Goal: Information Seeking & Learning: Learn about a topic

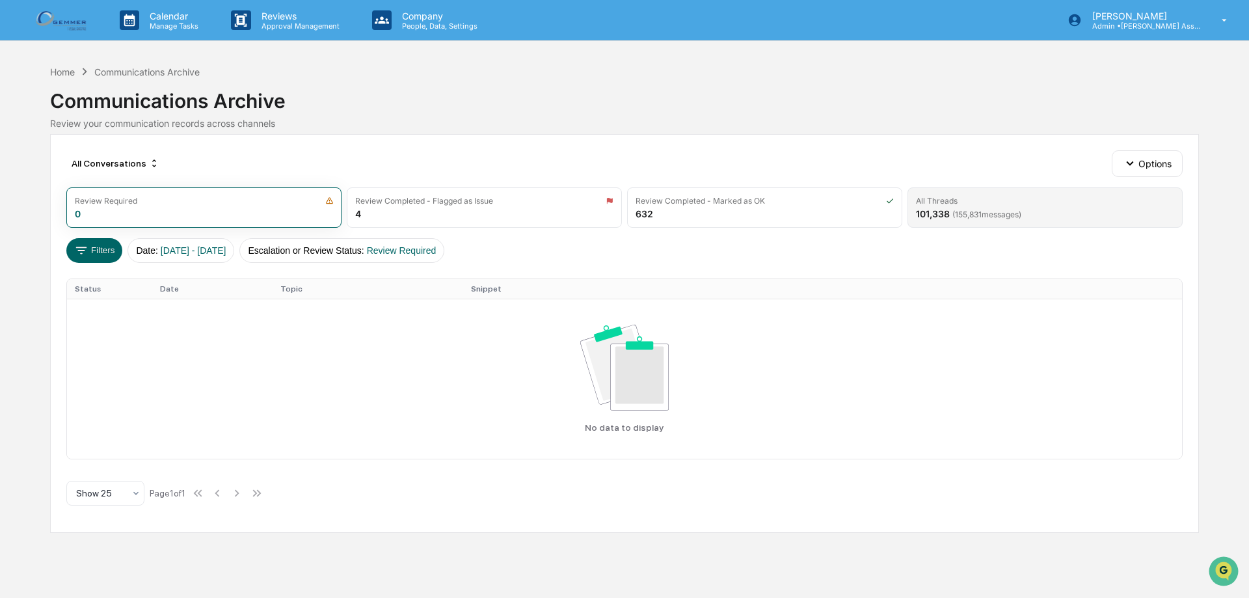
click at [1044, 206] on div "All Threads 101,338 ( 155,831 messages)" at bounding box center [1045, 207] width 275 height 40
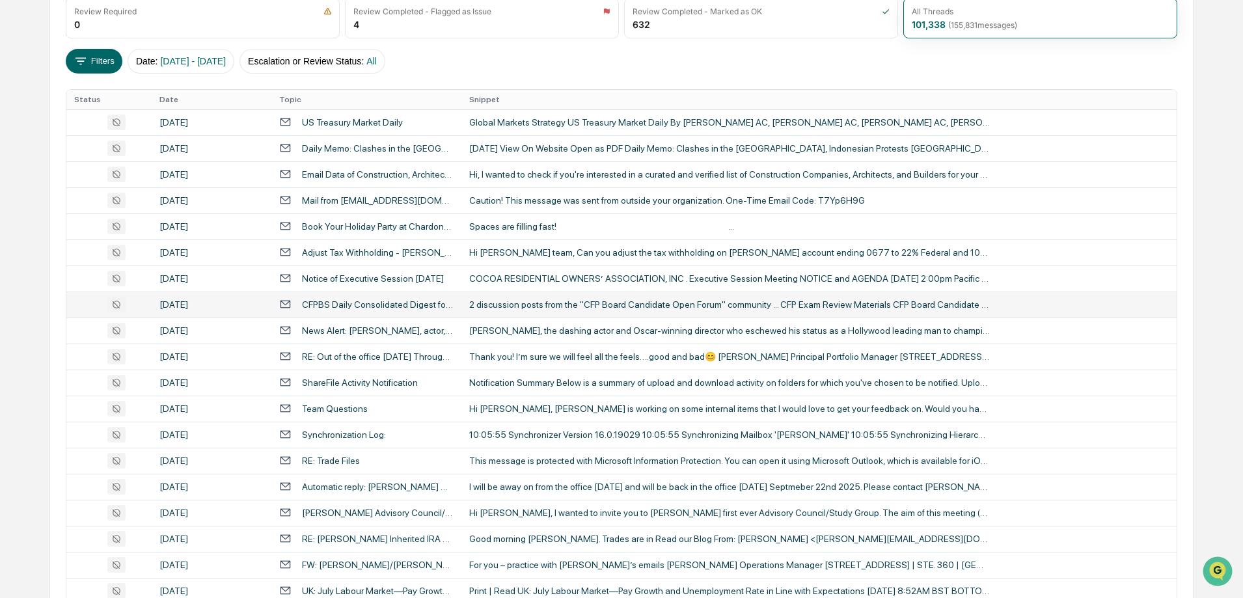
scroll to position [195, 0]
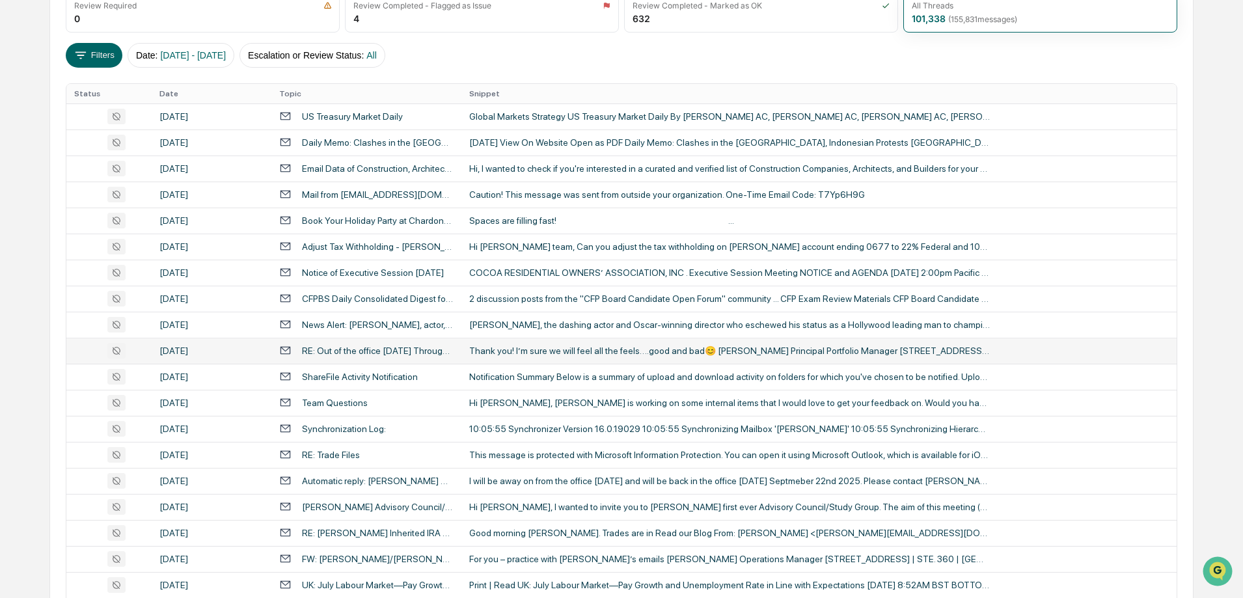
click at [305, 342] on td "RE: Out of the office [DATE] Through [DATE]" at bounding box center [366, 351] width 190 height 26
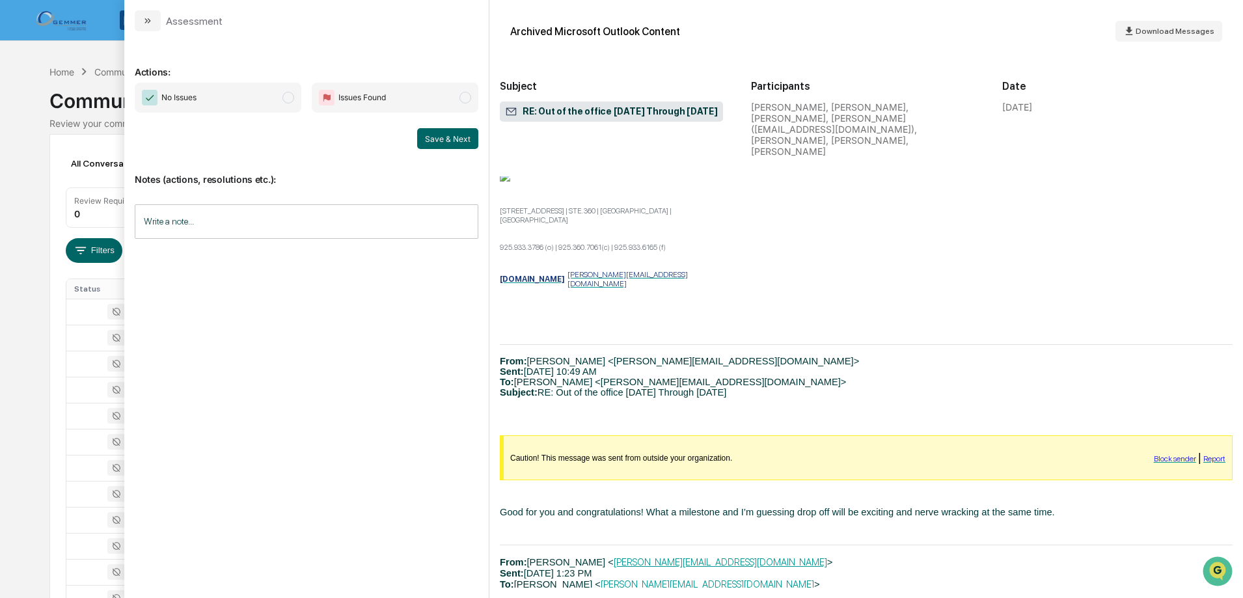
scroll to position [586, 0]
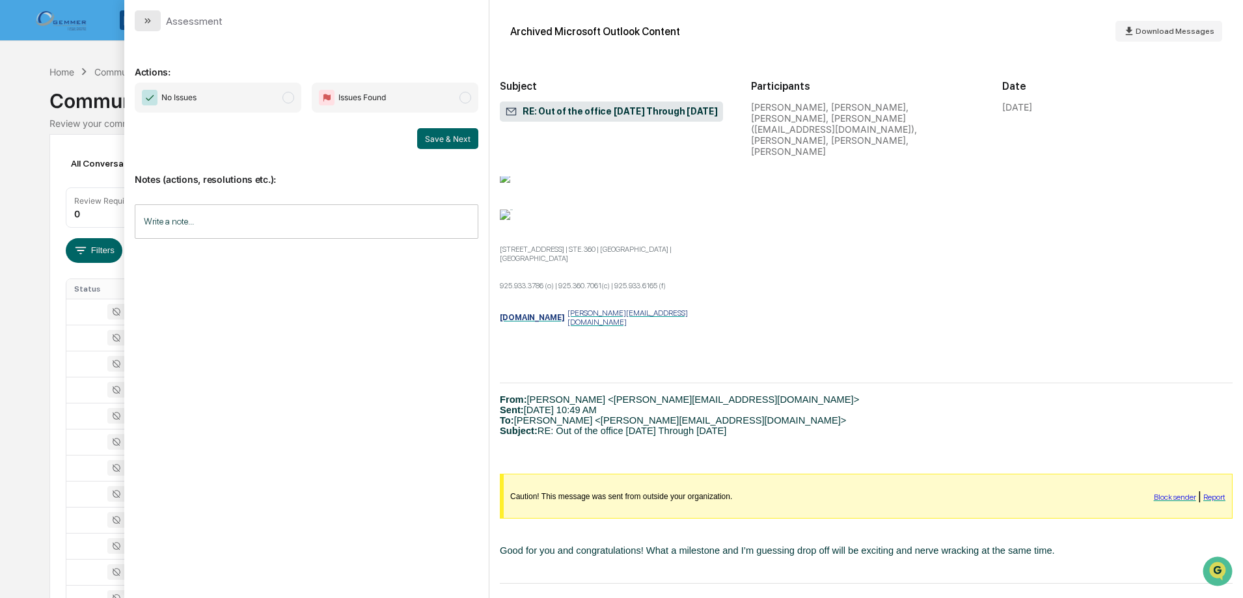
click at [152, 20] on icon "modal" at bounding box center [147, 21] width 10 height 10
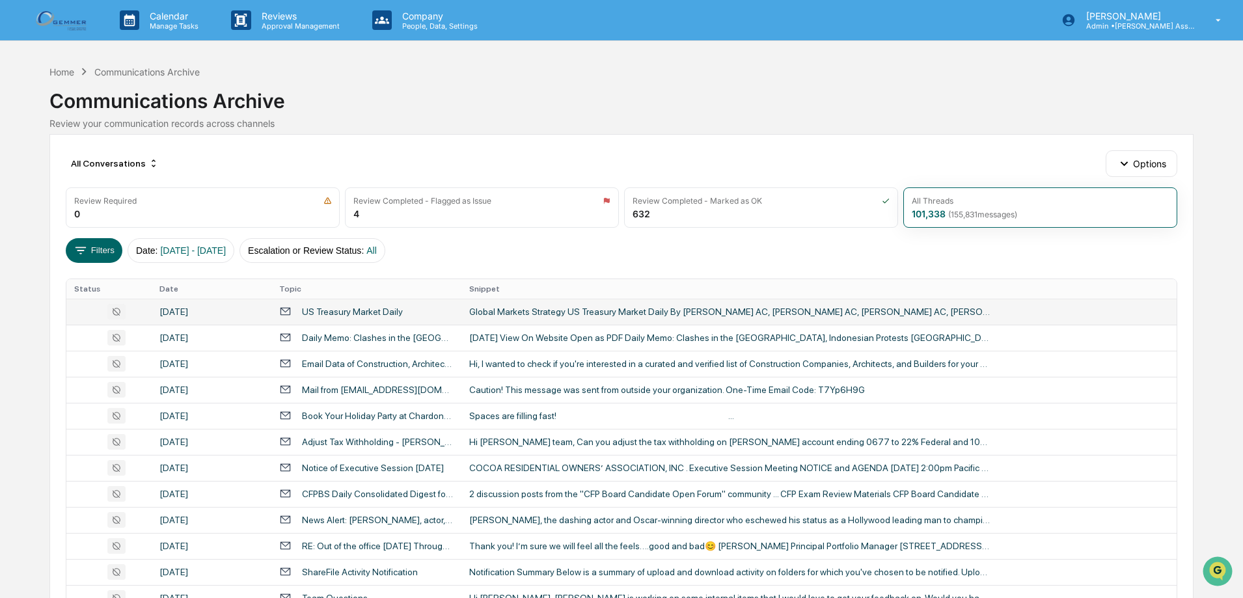
click at [474, 319] on td "Global Markets Strategy US Treasury Market Daily By [PERSON_NAME] AC, [PERSON_N…" at bounding box center [818, 312] width 715 height 26
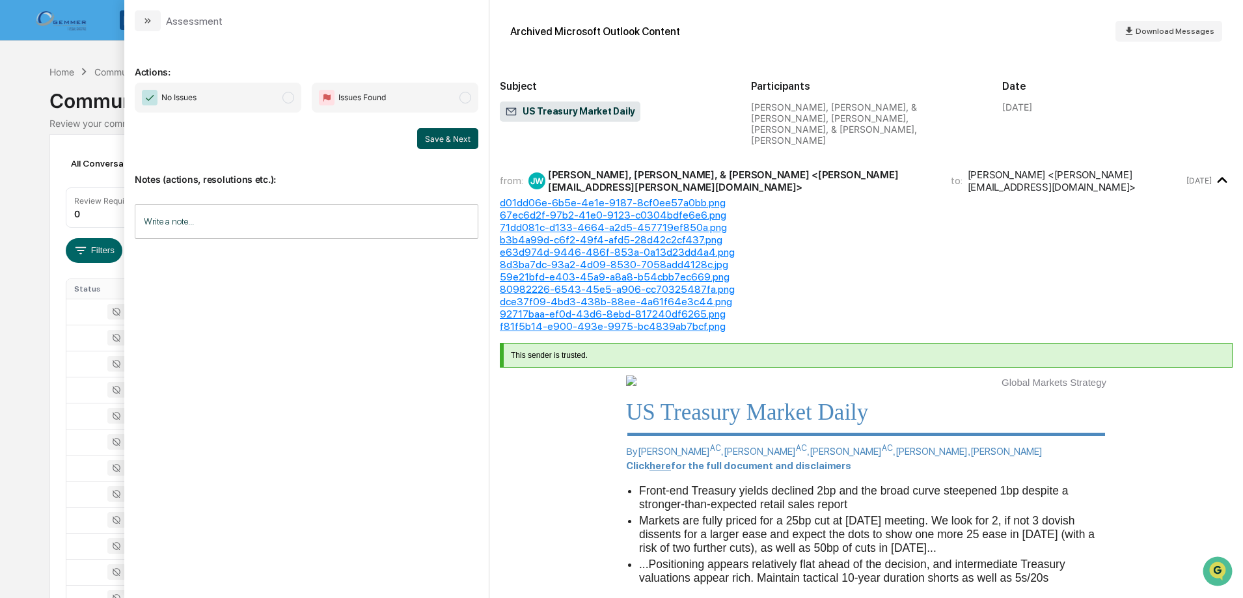
click at [465, 139] on button "Save & Next" at bounding box center [447, 138] width 61 height 21
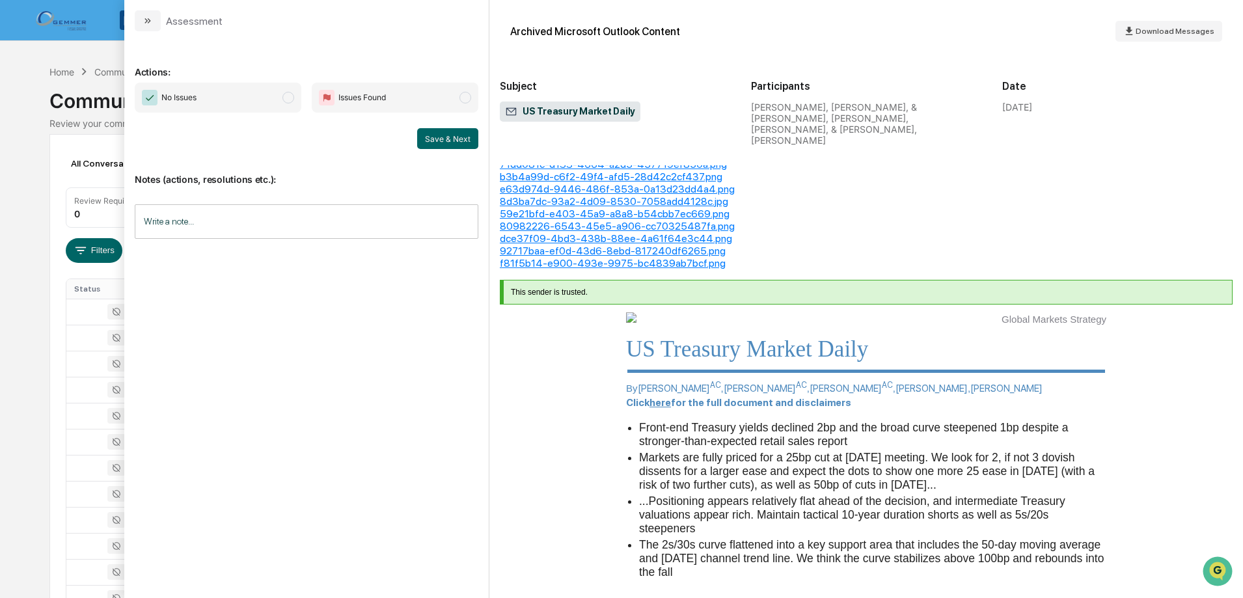
scroll to position [390, 0]
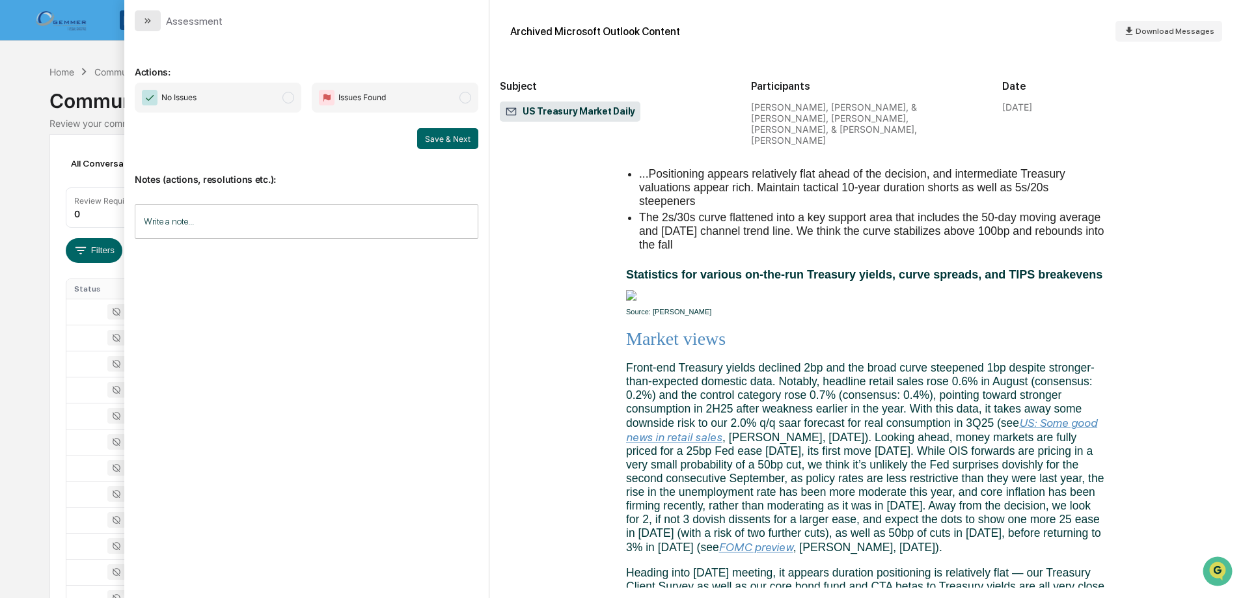
click at [137, 22] on button "modal" at bounding box center [148, 20] width 26 height 21
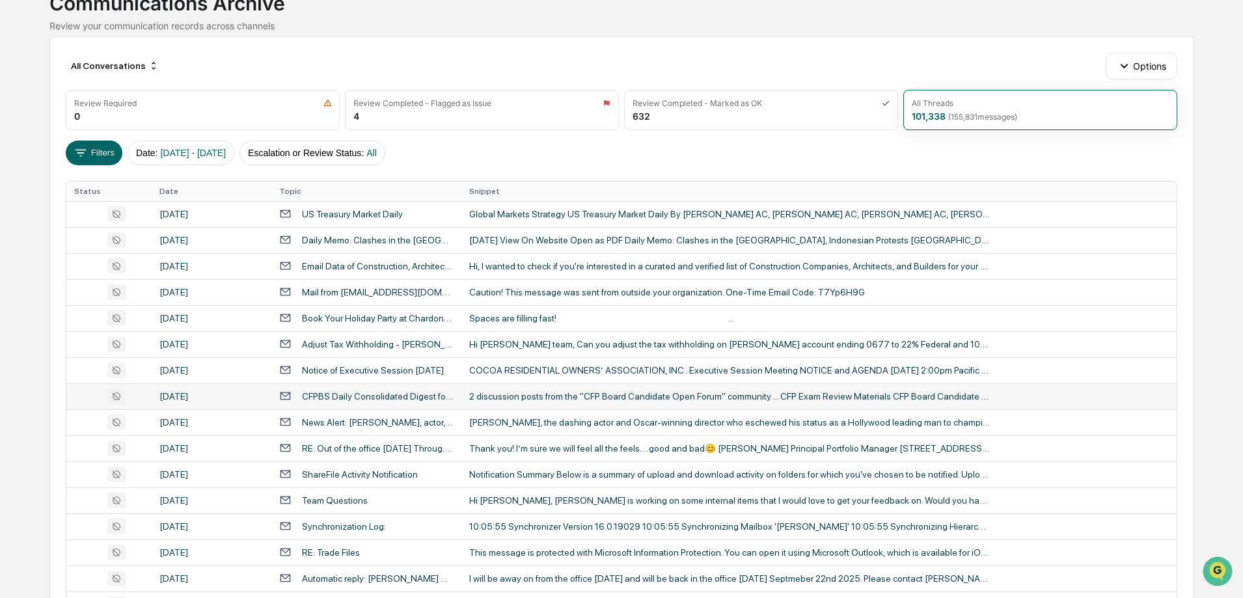
scroll to position [130, 0]
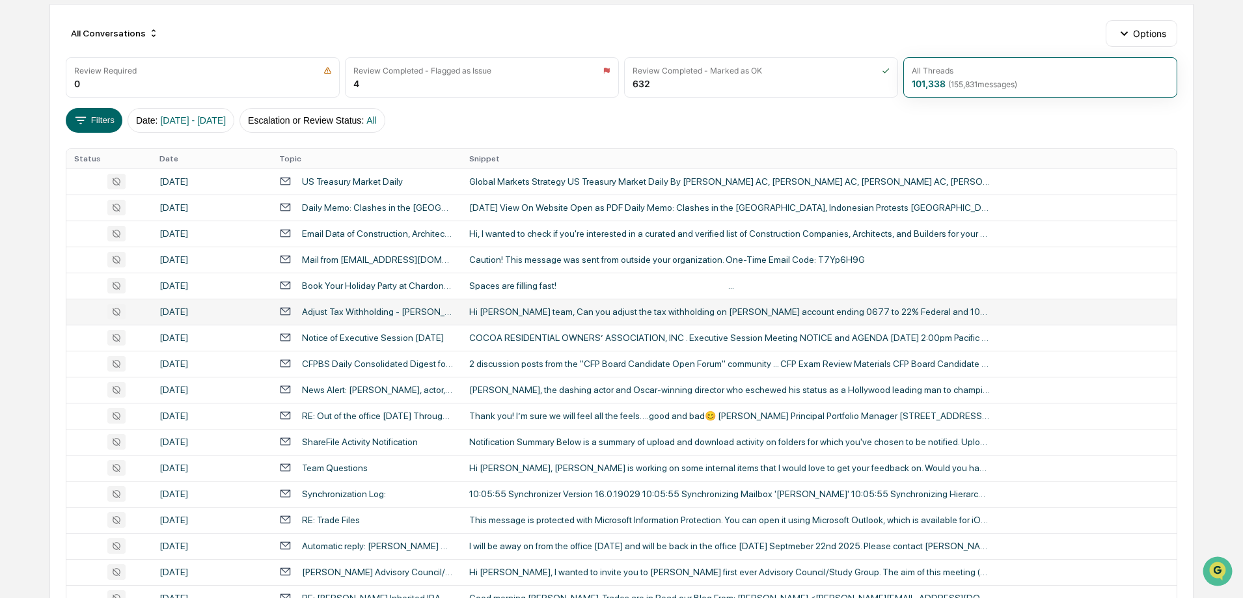
click at [598, 303] on td "Hi [PERSON_NAME] team, Can you adjust the tax withholding on [PERSON_NAME] acco…" at bounding box center [818, 312] width 715 height 26
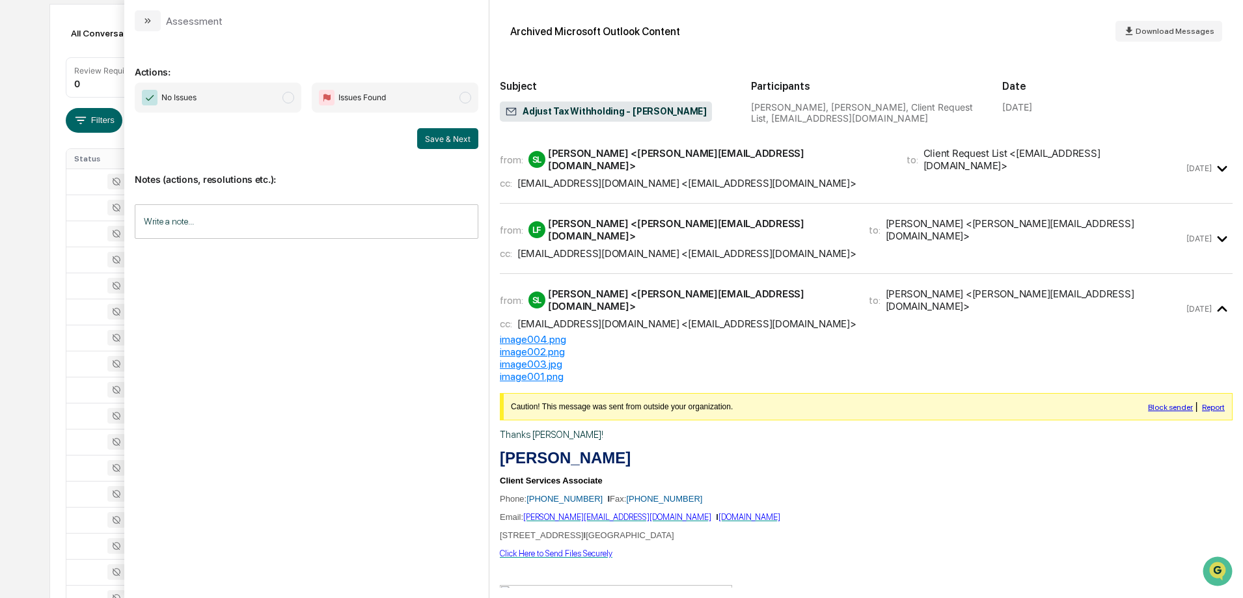
click at [653, 217] on div "[PERSON_NAME] <[PERSON_NAME][EMAIL_ADDRESS][DOMAIN_NAME]>" at bounding box center [700, 229] width 305 height 25
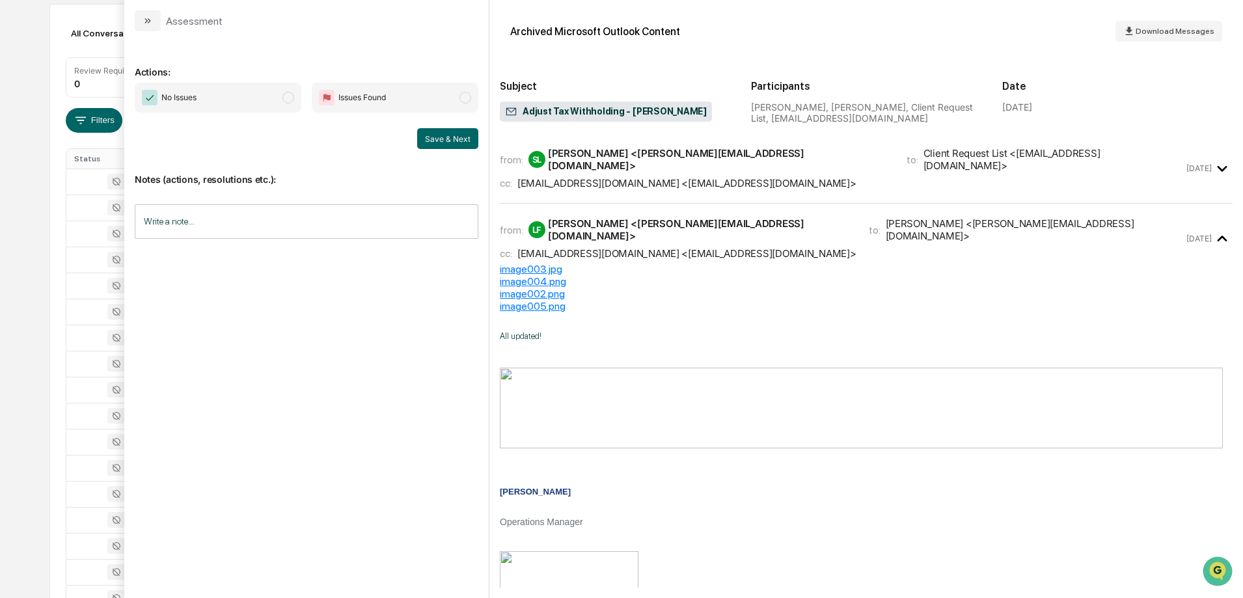
click at [668, 122] on div "Adjust Tax Withholding - [PERSON_NAME]" at bounding box center [615, 113] width 230 height 23
click at [681, 165] on div "from: SL [PERSON_NAME] <[PERSON_NAME][EMAIL_ADDRESS][DOMAIN_NAME]> to: Client R…" at bounding box center [842, 168] width 684 height 42
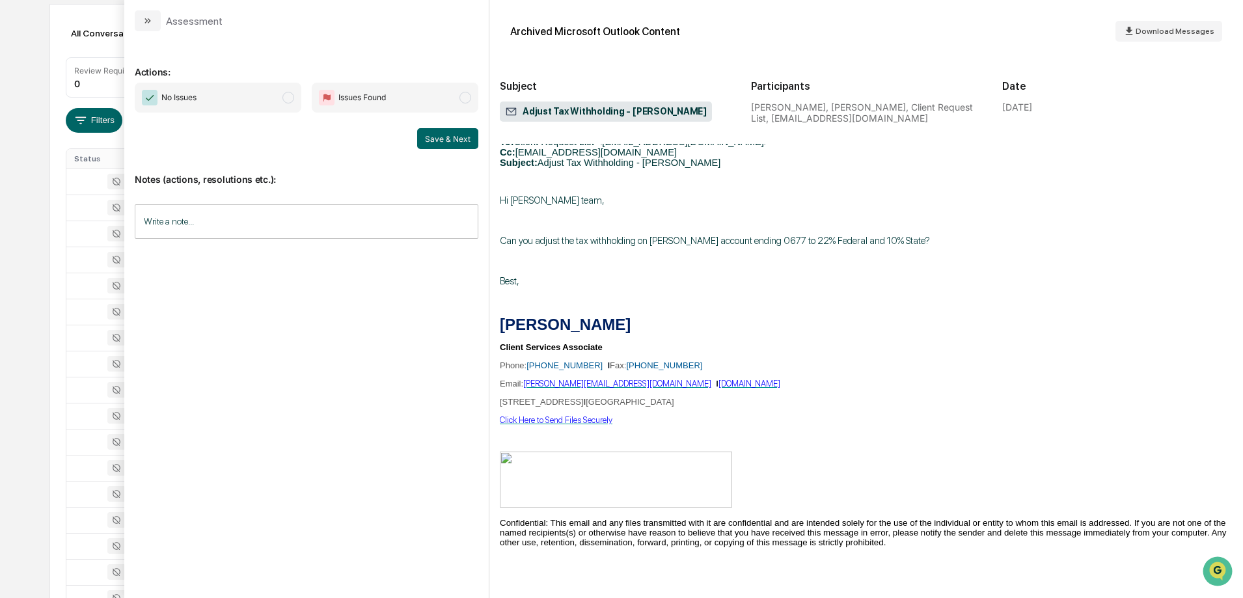
scroll to position [1171, 0]
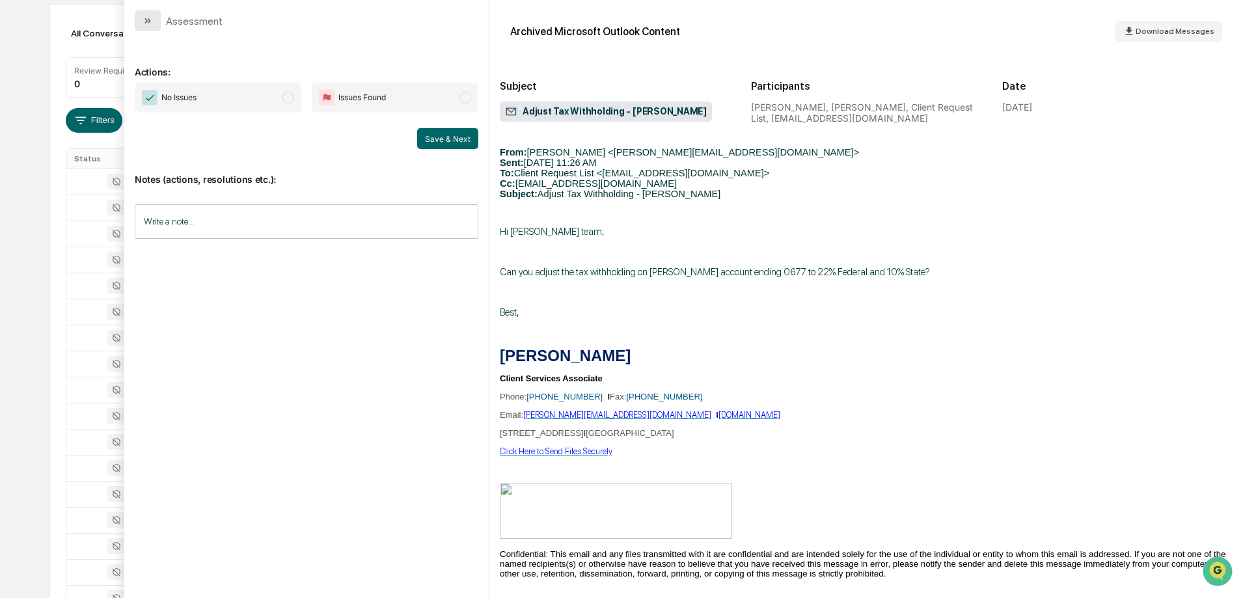
click at [139, 21] on button "modal" at bounding box center [148, 20] width 26 height 21
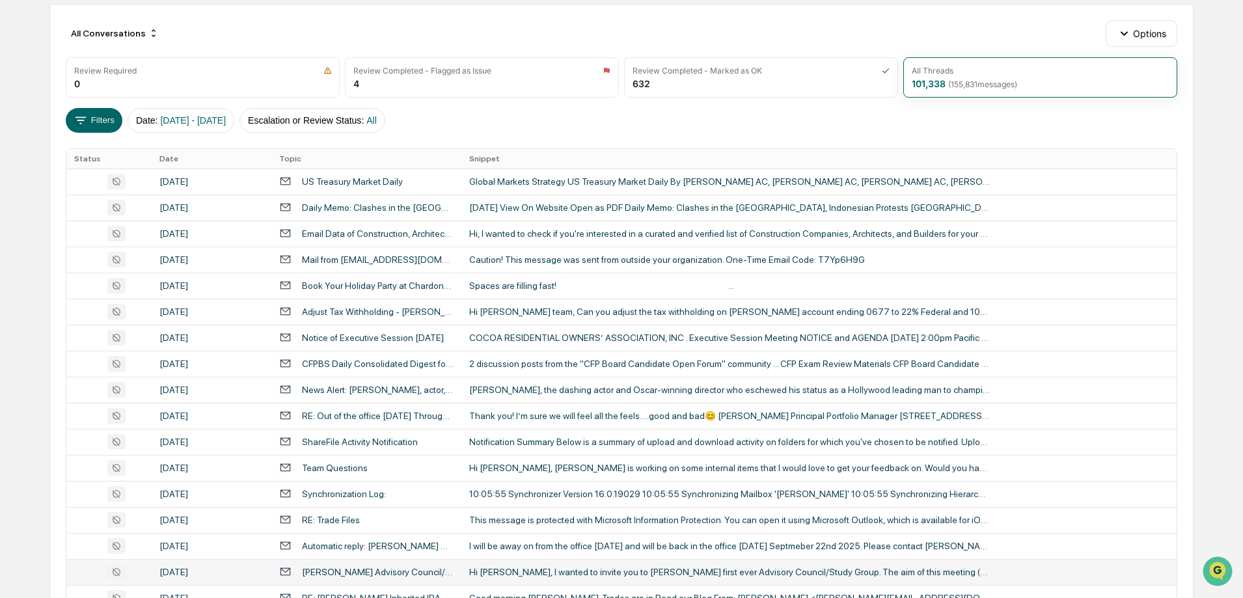
click at [528, 569] on div "Hi [PERSON_NAME], I wanted to invite you to [PERSON_NAME] first ever Advisory C…" at bounding box center [729, 572] width 521 height 10
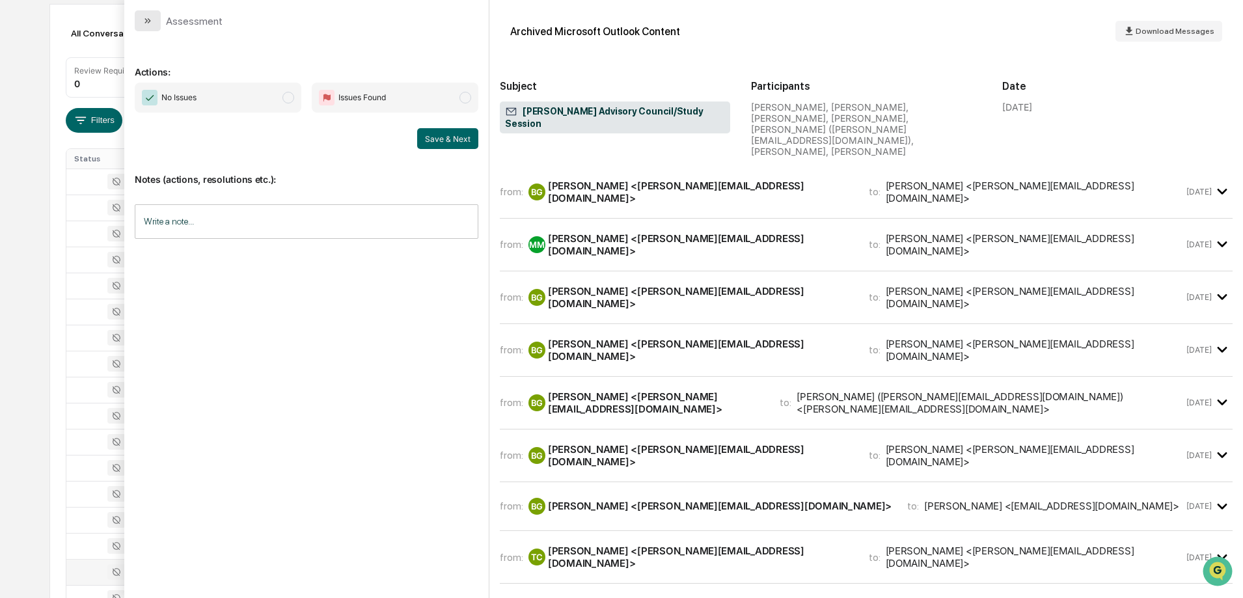
click at [135, 23] on button "modal" at bounding box center [148, 20] width 26 height 21
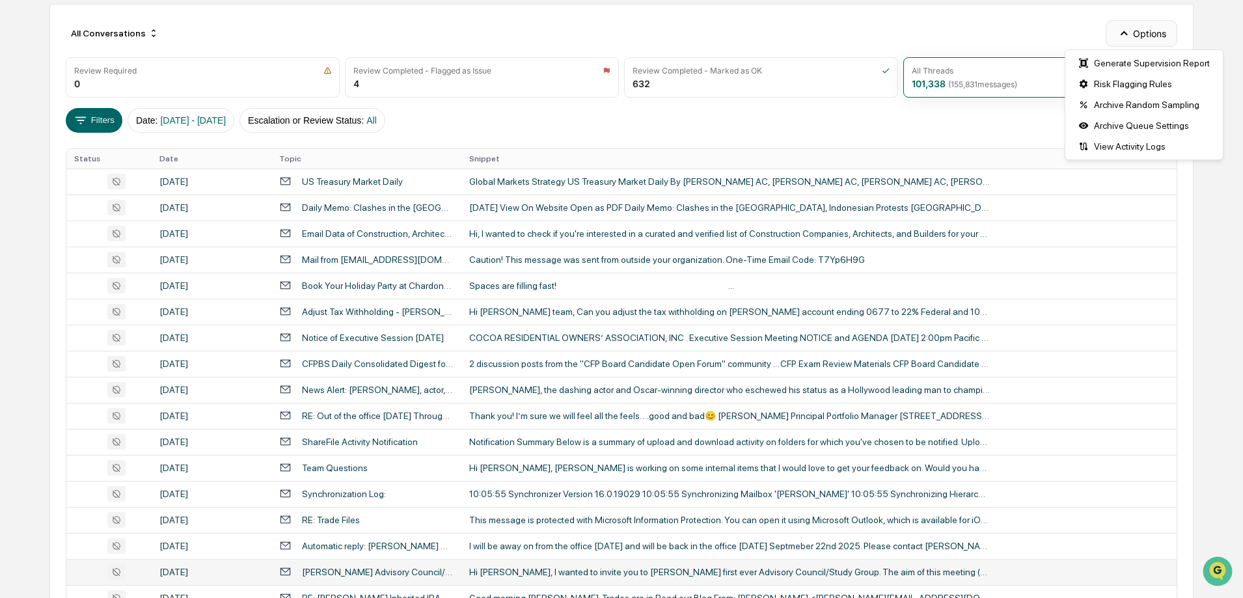
click at [1124, 30] on icon "button" at bounding box center [1124, 33] width 14 height 14
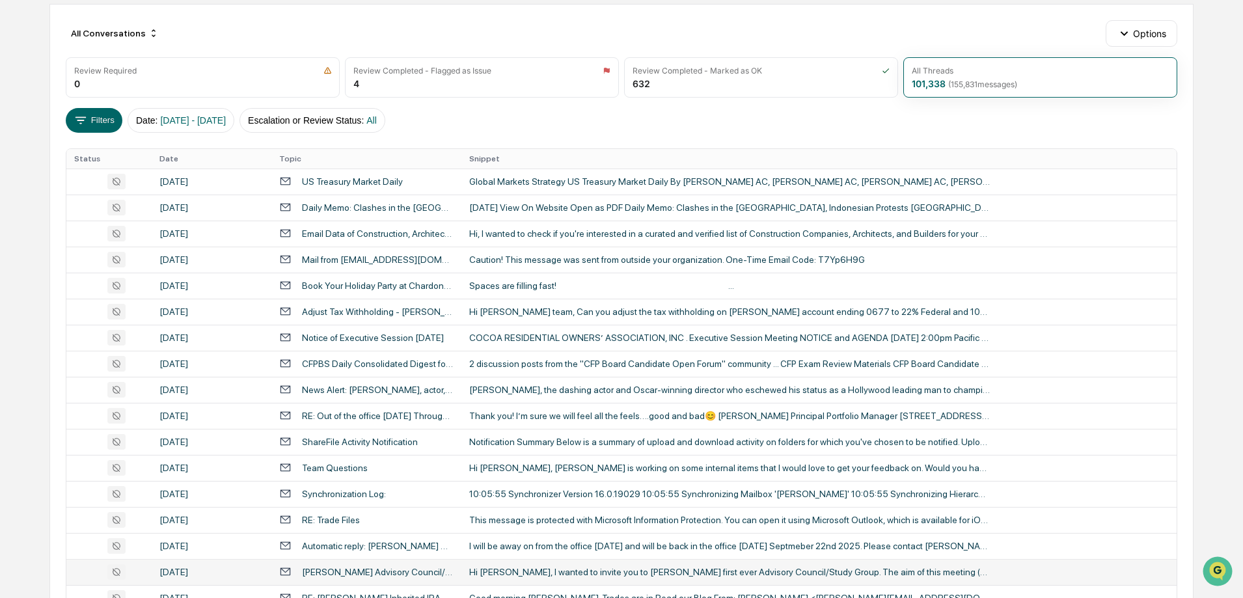
click at [1021, 31] on div "All Conversations Options" at bounding box center [621, 33] width 1111 height 26
